Goal: Information Seeking & Learning: Check status

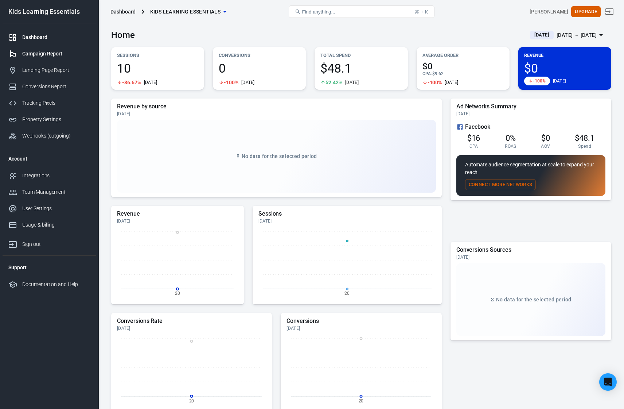
click at [55, 52] on div "Campaign Report" at bounding box center [56, 54] width 68 height 8
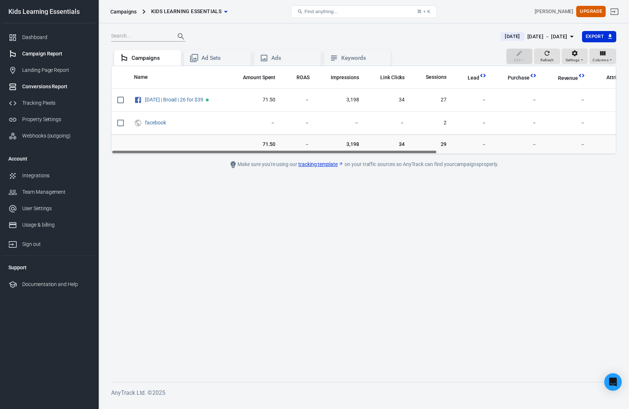
click at [56, 86] on div "Conversions Report" at bounding box center [56, 87] width 68 height 8
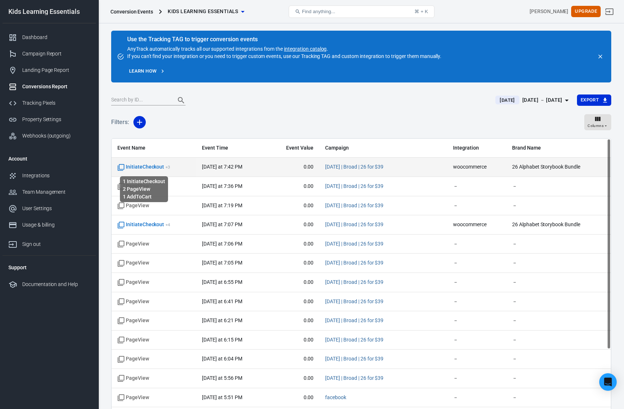
click at [140, 164] on span "InitiateCheckout + 3" at bounding box center [143, 166] width 53 height 7
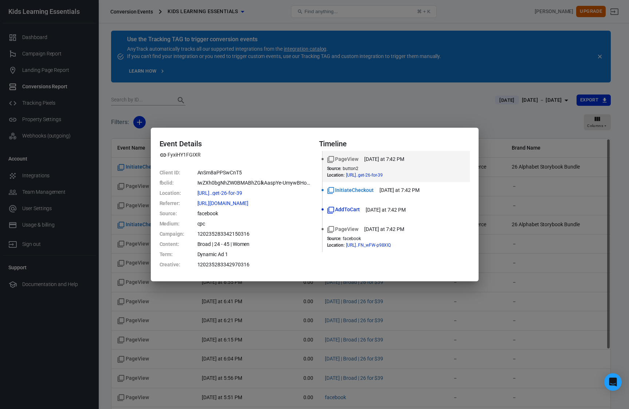
click at [240, 113] on div "Event Details FyxiHY1FGIXR Client ID : AnSm8aPPSwCnT5 fbclid : IwZXh0bgNhZW0BMA…" at bounding box center [314, 204] width 629 height 409
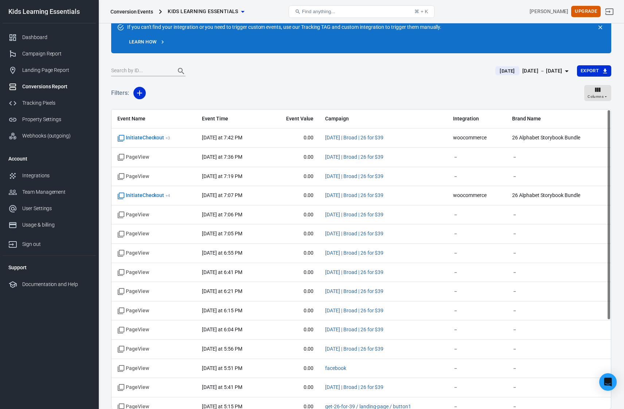
click at [370, 72] on div at bounding box center [298, 71] width 375 height 10
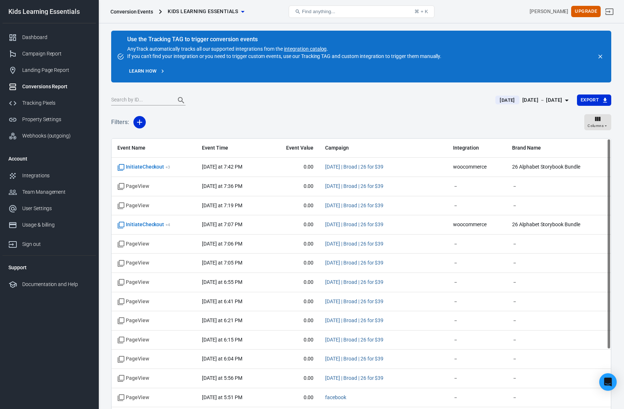
click at [226, 103] on div at bounding box center [298, 100] width 375 height 10
click at [39, 37] on div "Dashboard" at bounding box center [56, 38] width 68 height 8
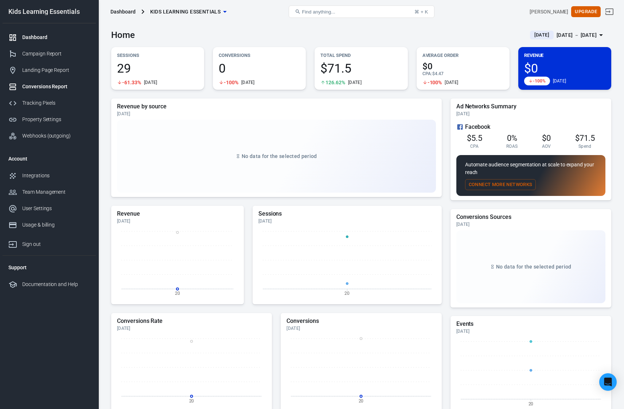
click at [31, 89] on div "Conversions Report" at bounding box center [56, 87] width 68 height 8
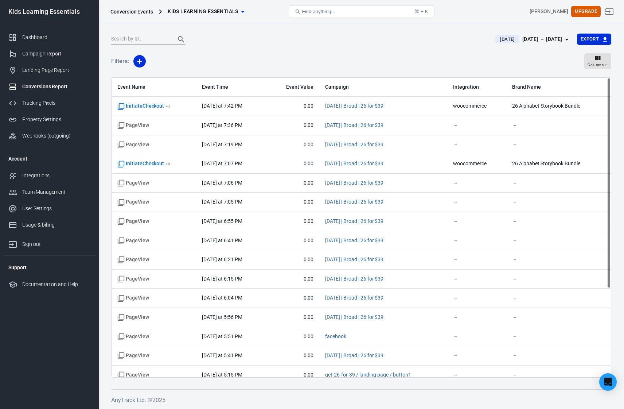
click at [460, 86] on span "Integration" at bounding box center [476, 86] width 47 height 7
click at [522, 38] on div "[DATE] － [DATE]" at bounding box center [542, 39] width 40 height 9
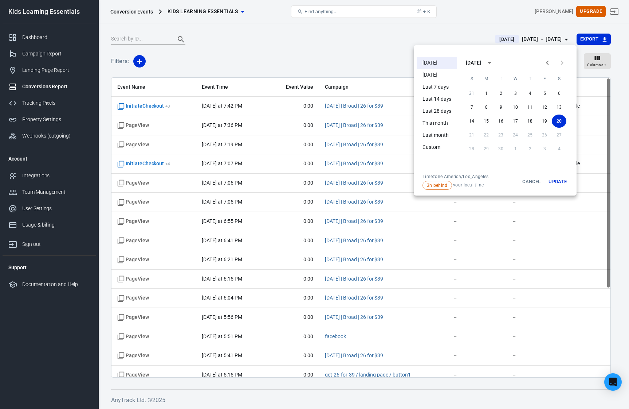
click at [438, 73] on li "[DATE]" at bounding box center [437, 75] width 40 height 12
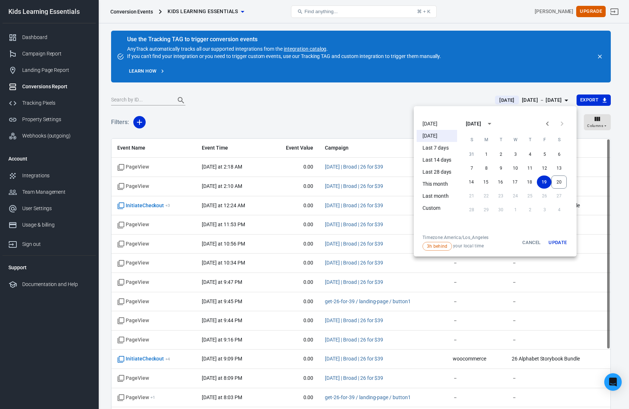
click at [364, 109] on div at bounding box center [314, 204] width 629 height 409
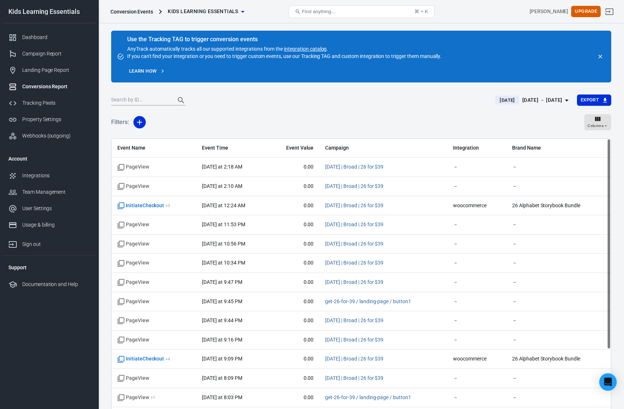
click at [388, 114] on div "Filters: Columns" at bounding box center [361, 125] width 500 height 26
click at [49, 37] on div "Dashboard" at bounding box center [56, 38] width 68 height 8
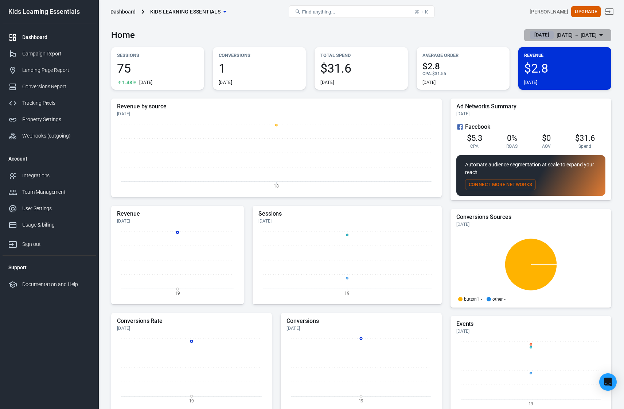
click at [564, 34] on div "[DATE] － [DATE]" at bounding box center [576, 35] width 40 height 9
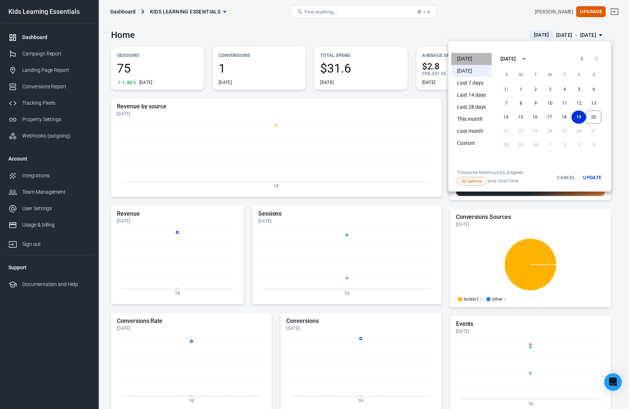
click at [471, 58] on li "[DATE]" at bounding box center [472, 59] width 40 height 12
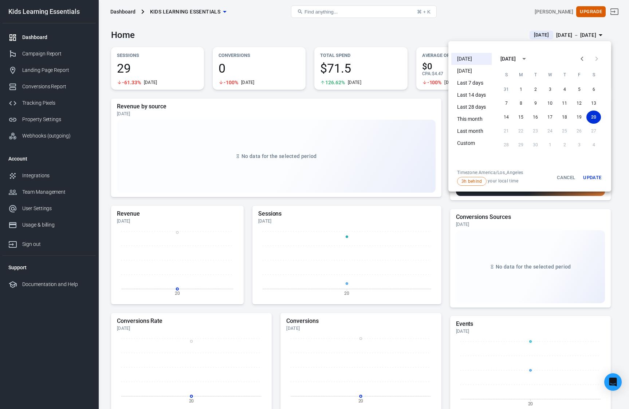
click at [468, 121] on li "This month" at bounding box center [472, 119] width 40 height 12
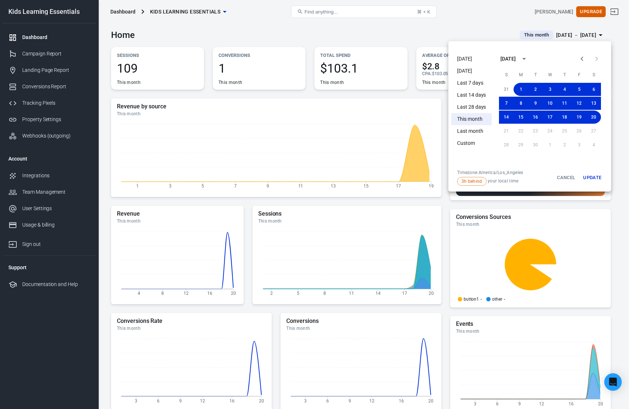
click at [394, 36] on div at bounding box center [314, 204] width 629 height 409
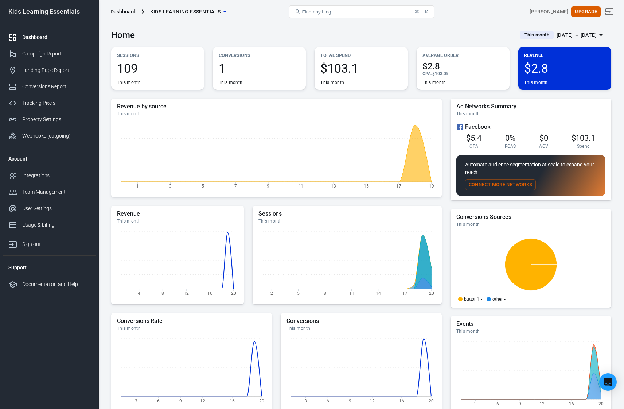
click at [315, 29] on div "Home This month [DATE] － [DATE]" at bounding box center [361, 32] width 500 height 18
